Goal: Task Accomplishment & Management: Use online tool/utility

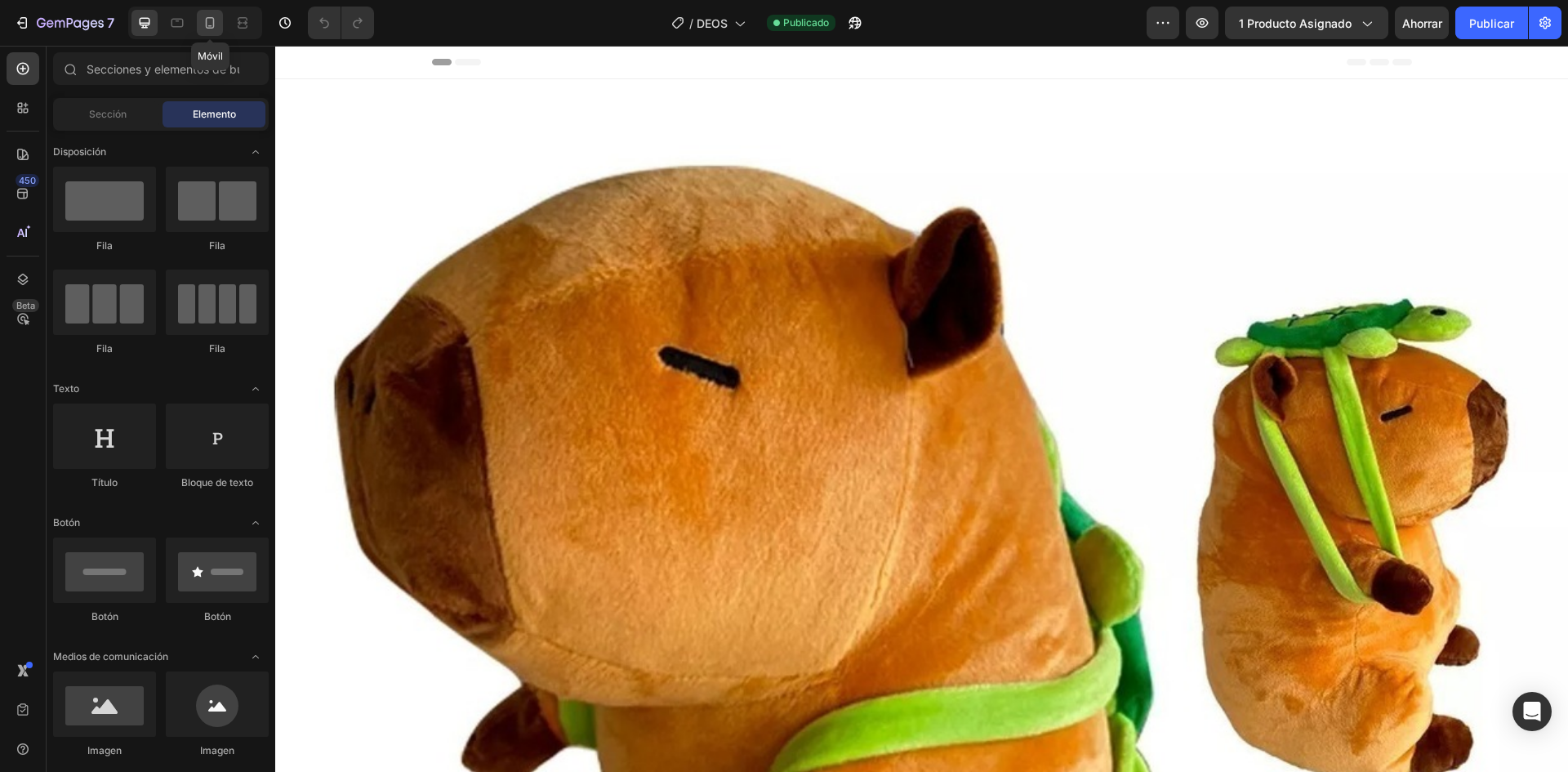
click at [218, 30] on icon at bounding box center [210, 22] width 16 height 16
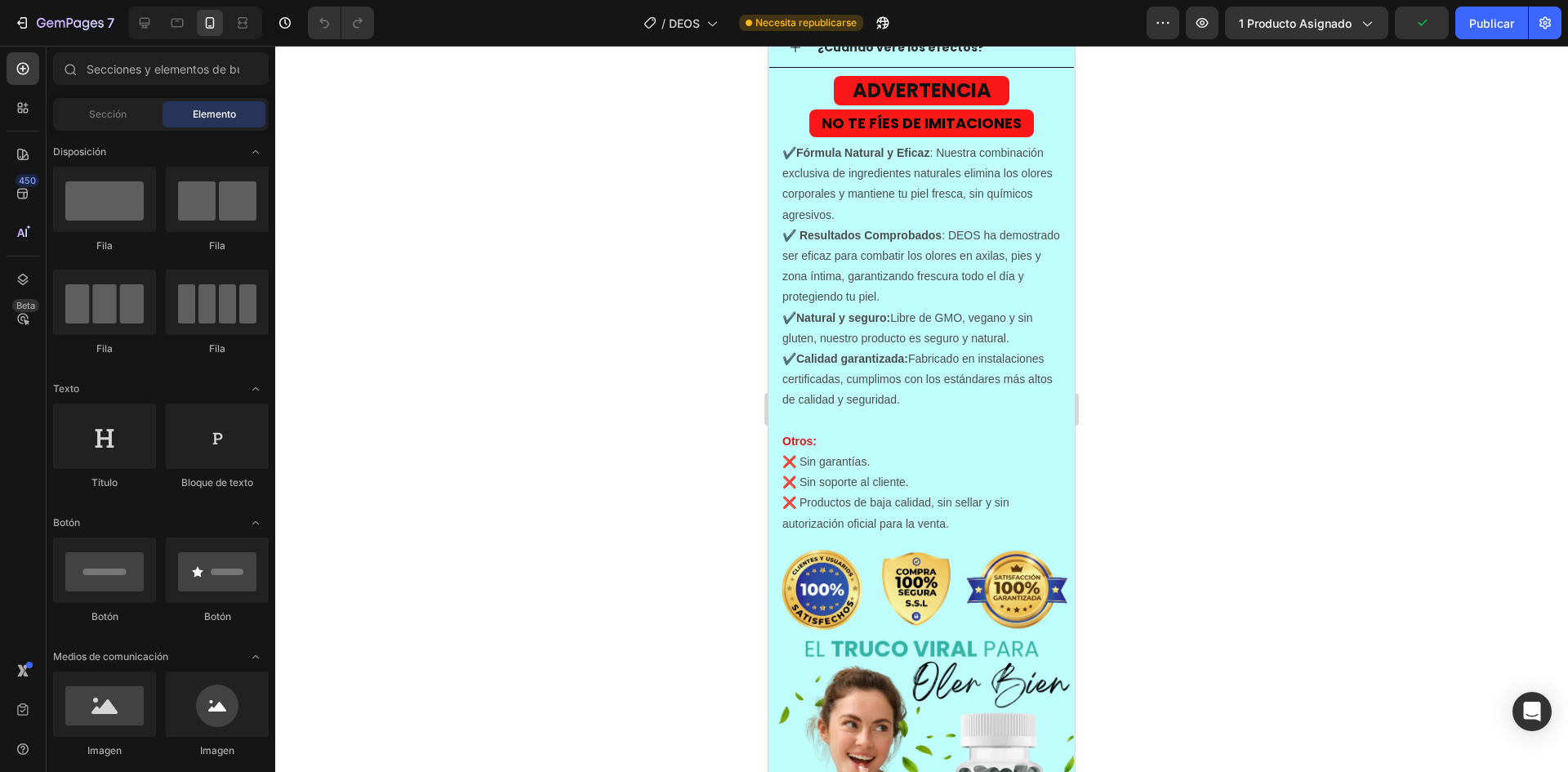
scroll to position [1552, 0]
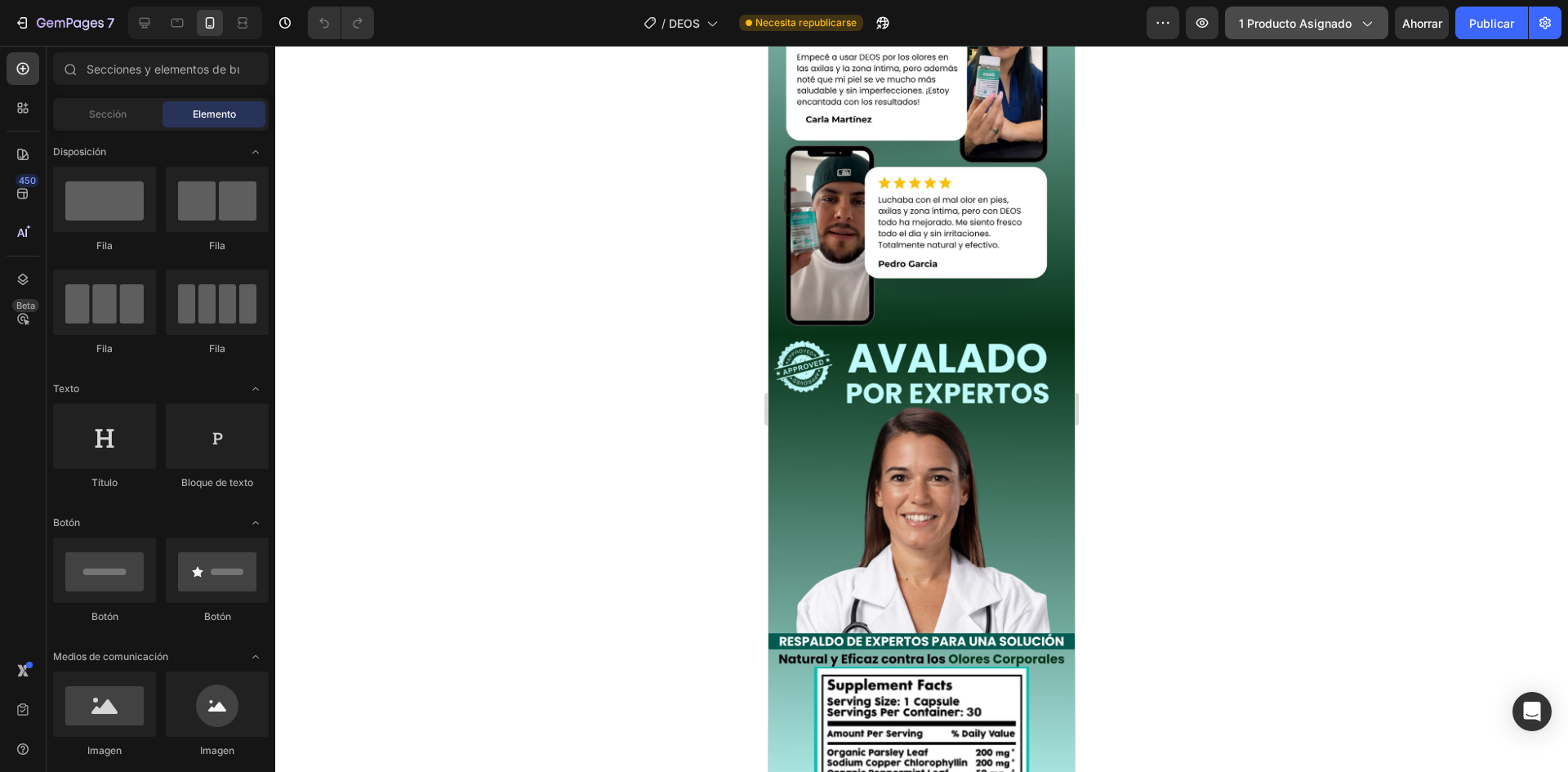
click at [1353, 25] on div "1 producto asignado" at bounding box center [1306, 22] width 136 height 17
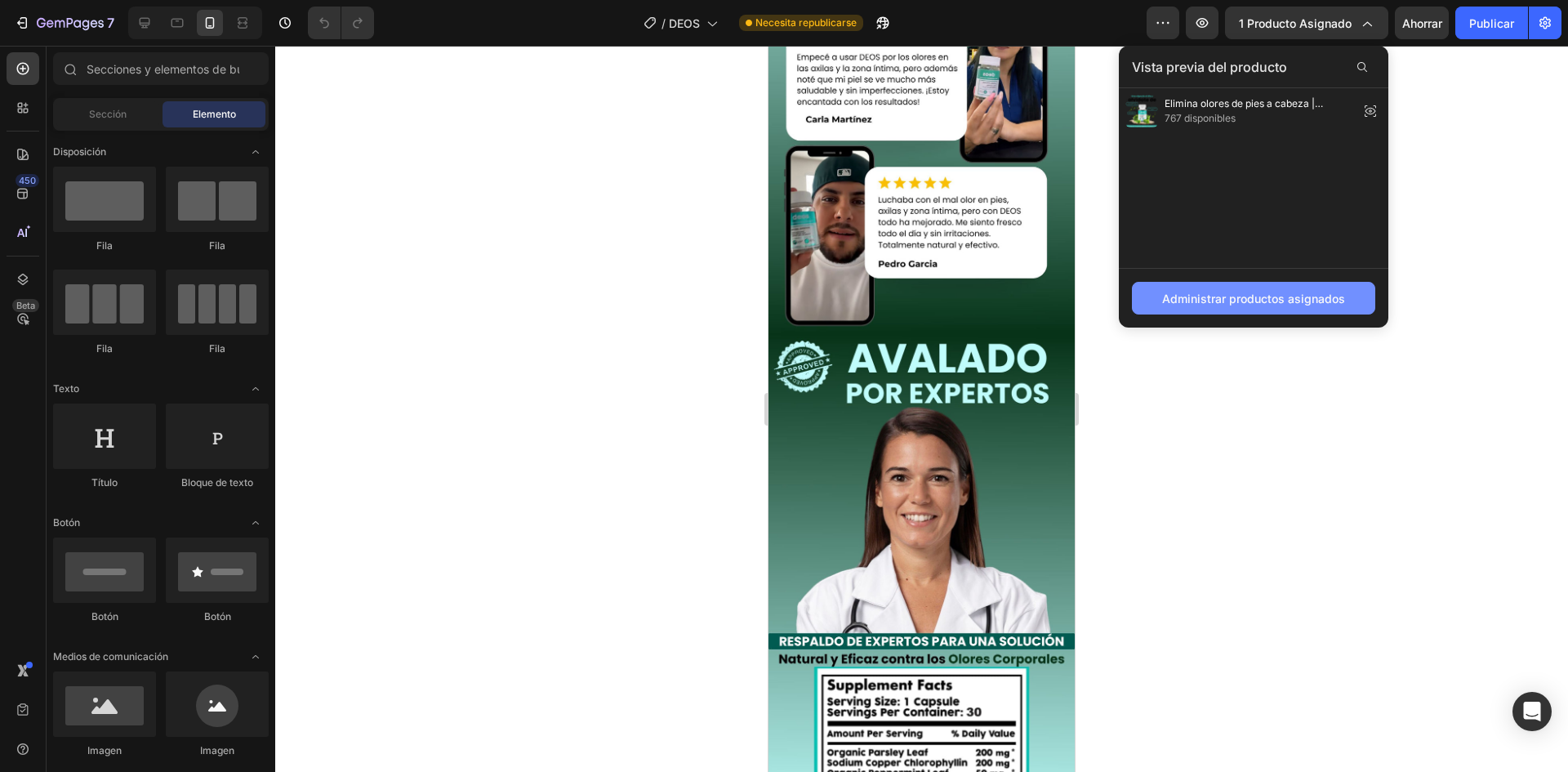
click at [1283, 302] on font "Administrar productos asignados" at bounding box center [1254, 298] width 183 height 13
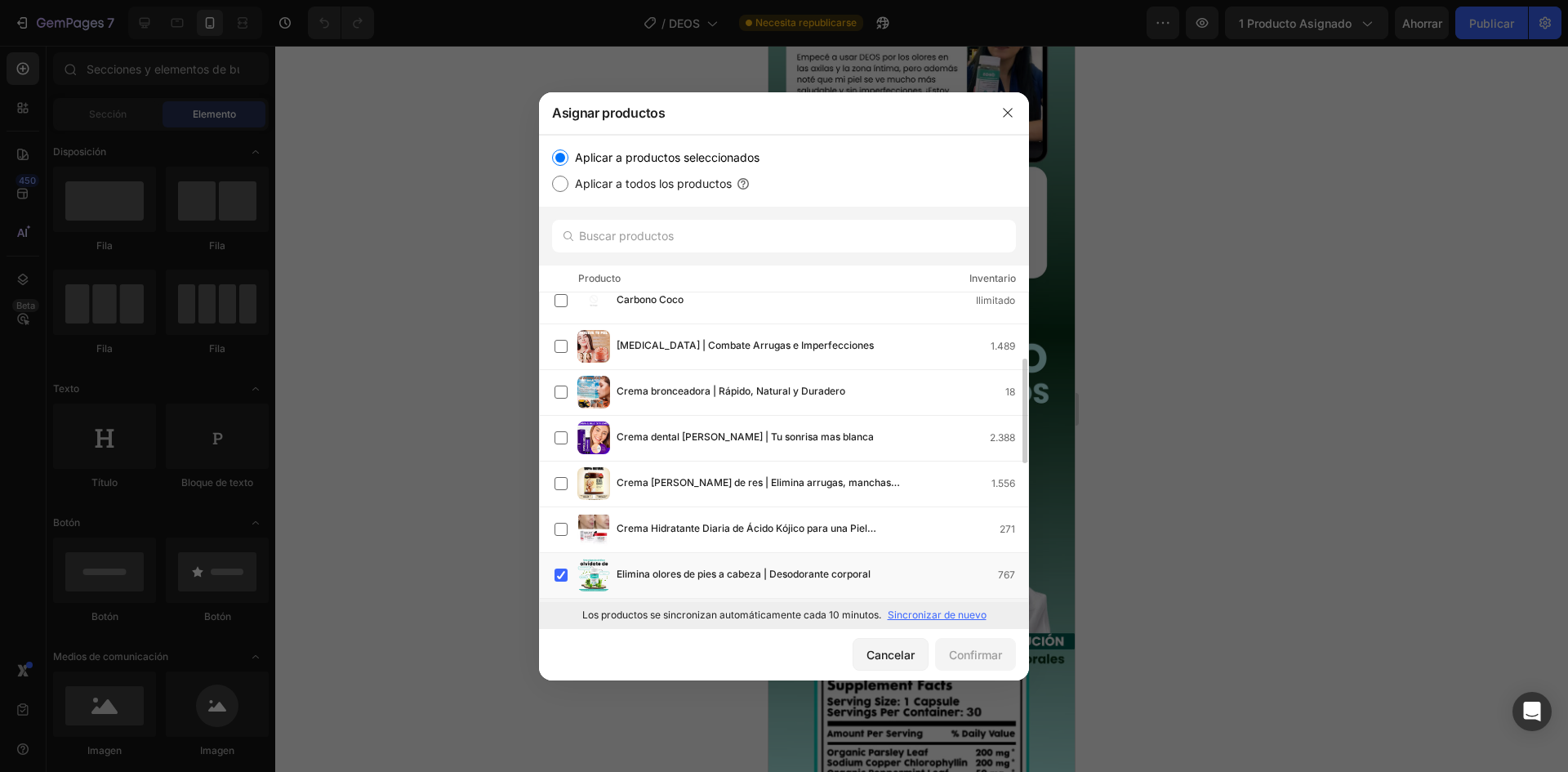
scroll to position [278, 0]
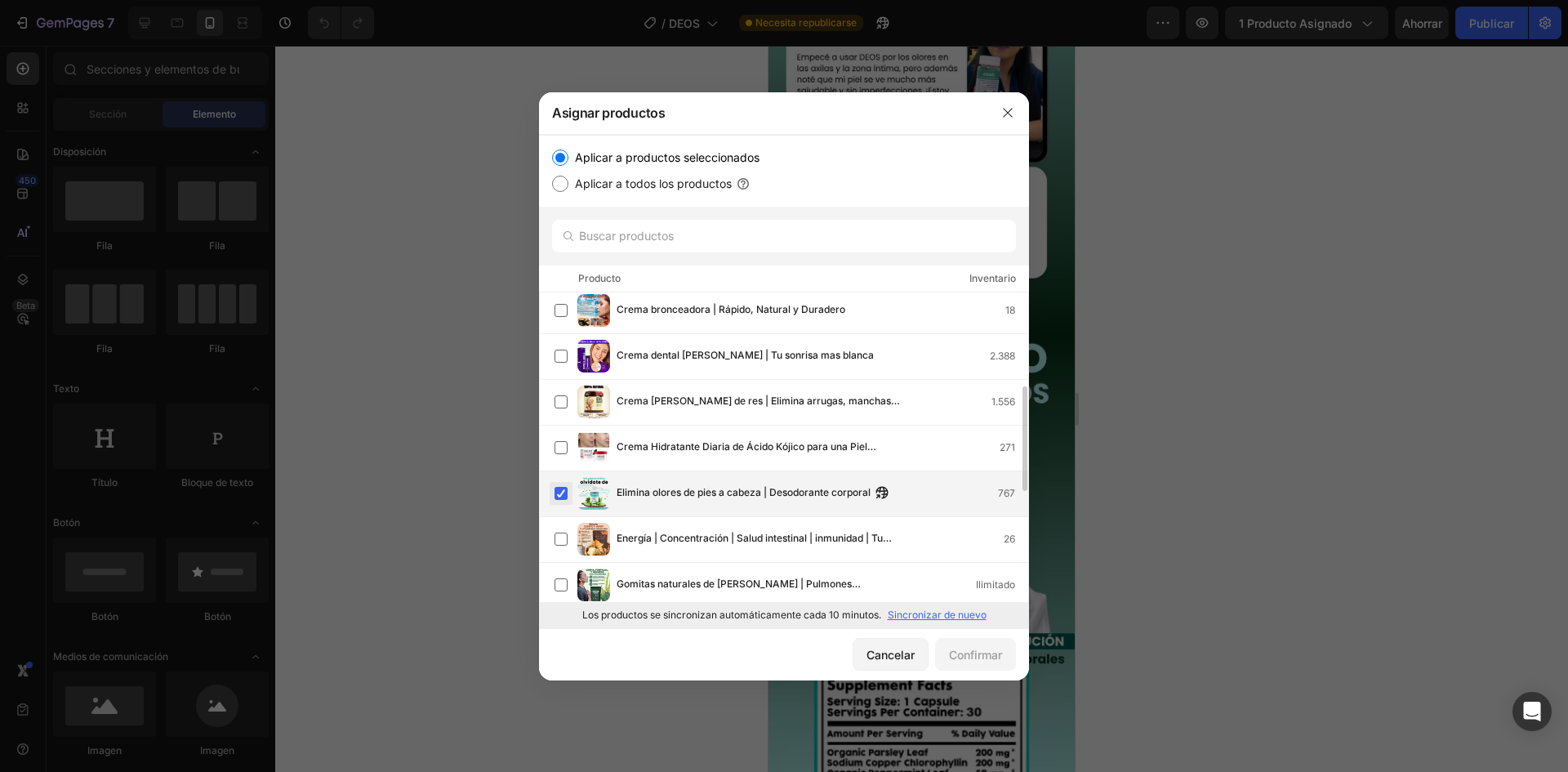
click at [563, 493] on label at bounding box center [561, 493] width 13 height 13
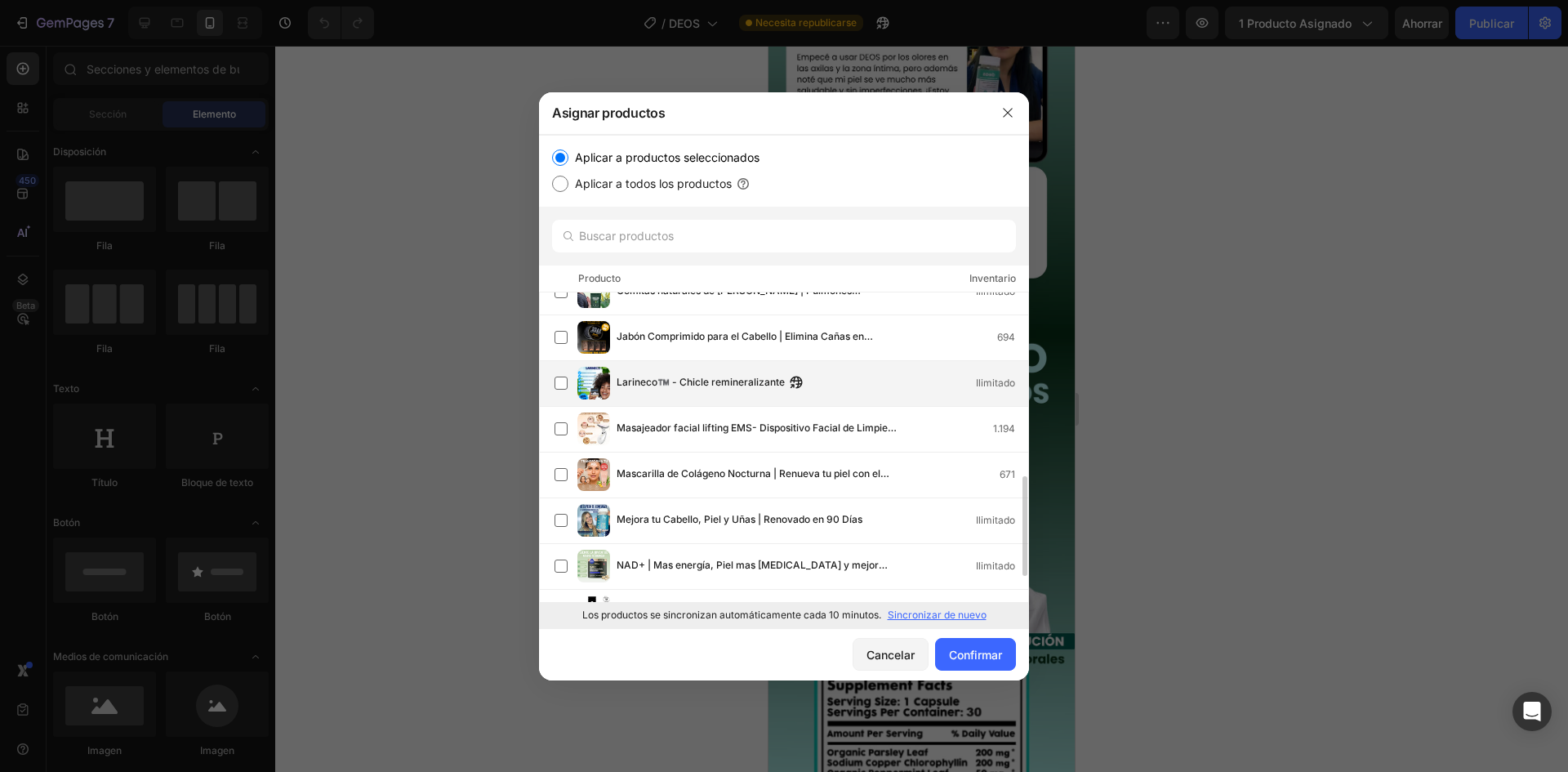
scroll to position [0, 0]
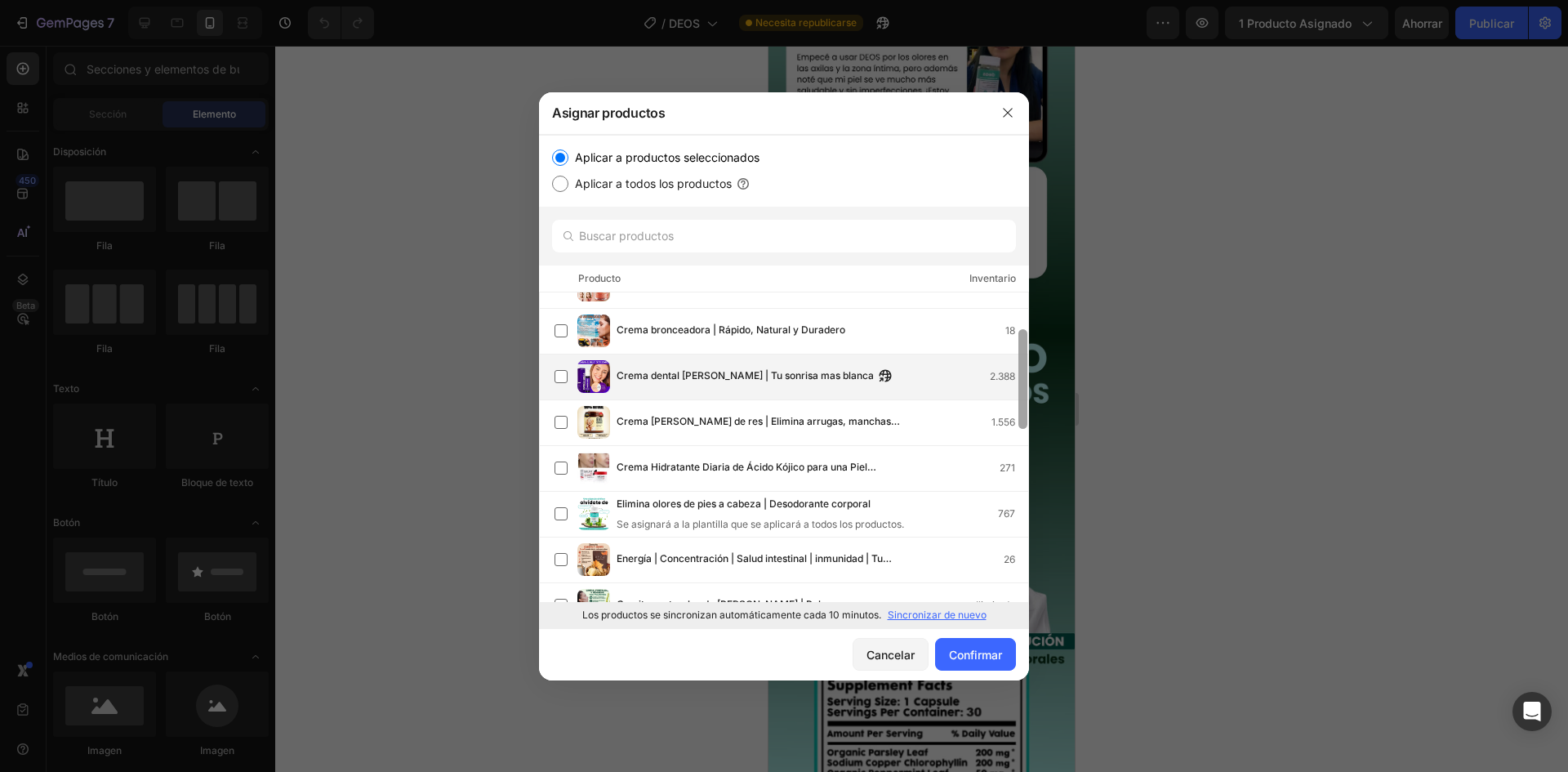
drag, startPoint x: 1019, startPoint y: 329, endPoint x: 1015, endPoint y: 397, distance: 68.1
click at [1015, 397] on div "Aire nasal | Respira Mejor, Rinde Mejor Ilimitado Almohadillas Limpiadoras con …" at bounding box center [784, 447] width 490 height 310
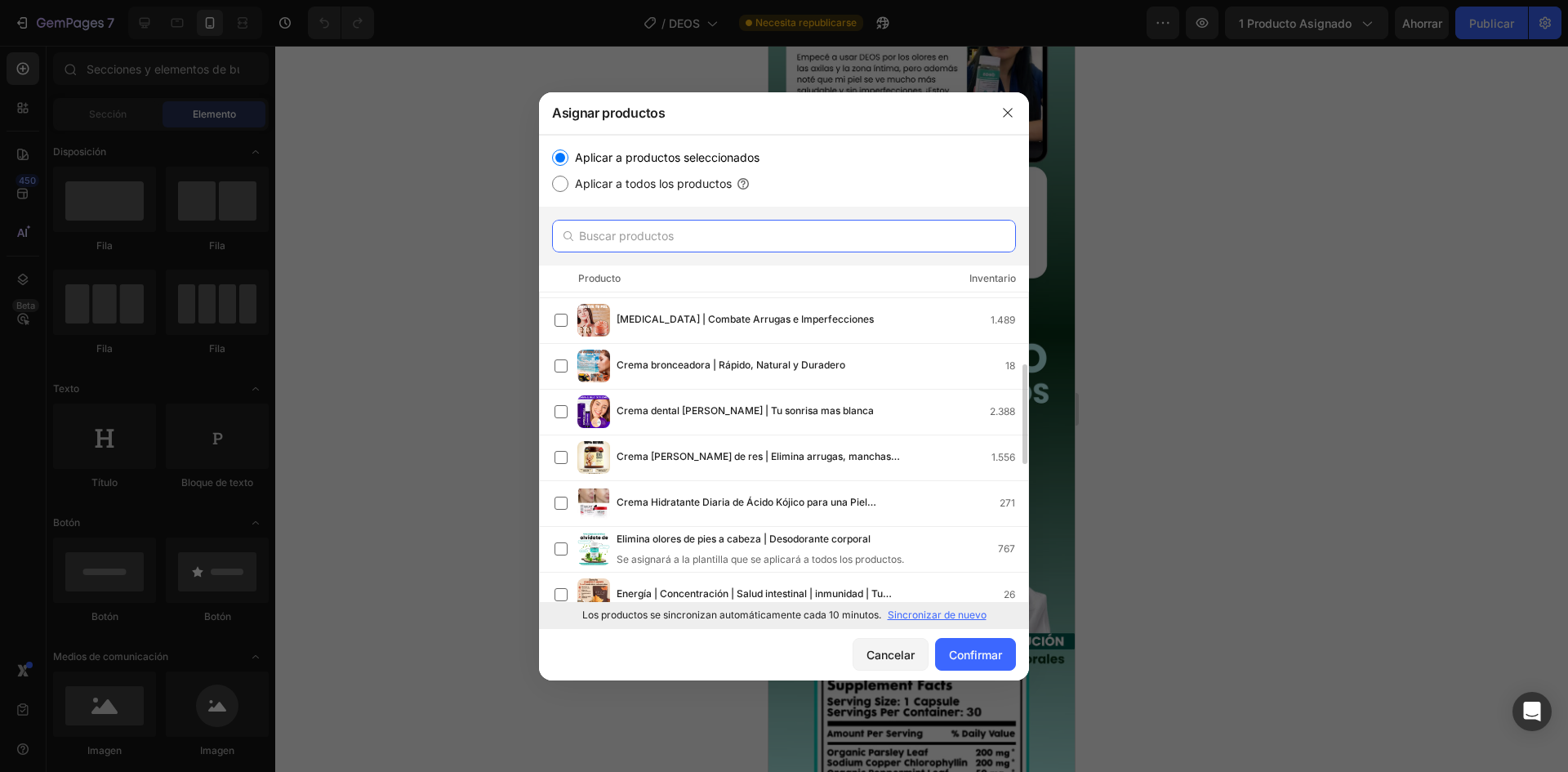
click at [722, 231] on input "text" at bounding box center [784, 236] width 464 height 32
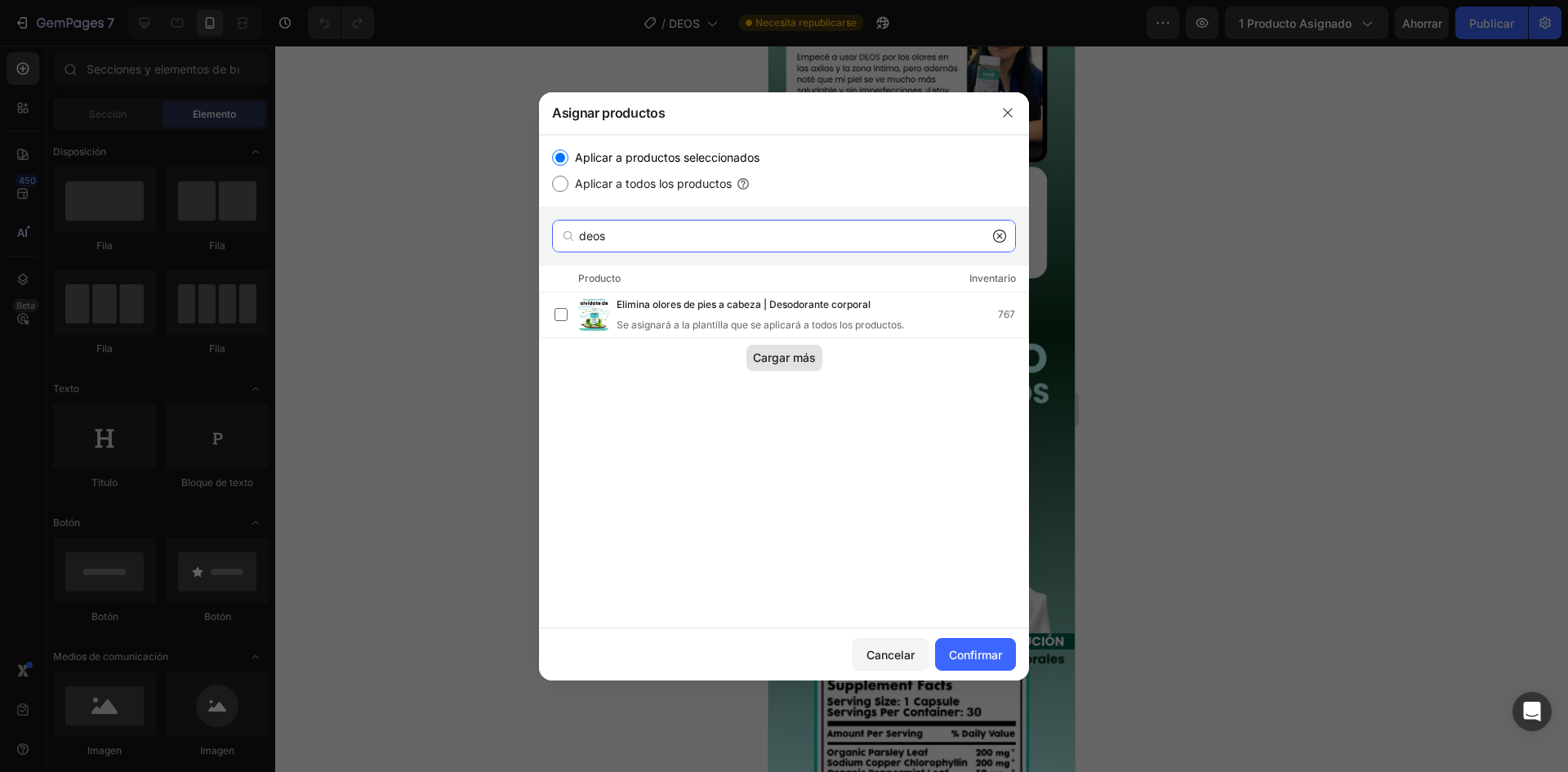
type input "deos"
click at [784, 357] on font "Cargar más" at bounding box center [784, 356] width 63 height 13
click at [1015, 113] on button "button" at bounding box center [1007, 112] width 26 height 26
